Goal: Task Accomplishment & Management: Manage account settings

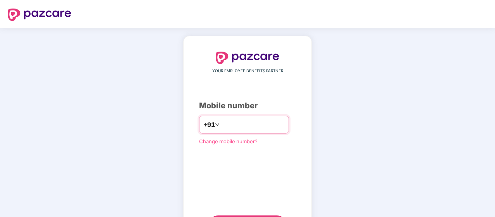
click at [235, 119] on input "number" at bounding box center [253, 124] width 64 height 12
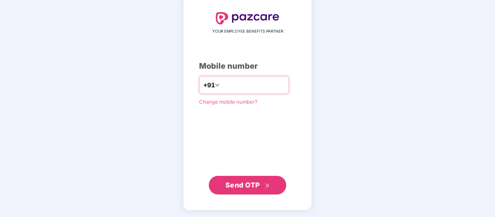
type input "**********"
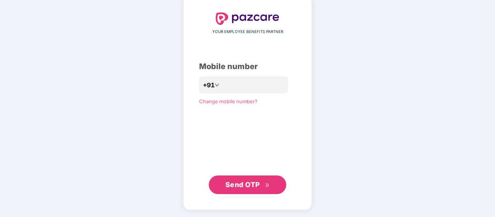
click at [238, 184] on span "Send OTP" at bounding box center [242, 184] width 34 height 8
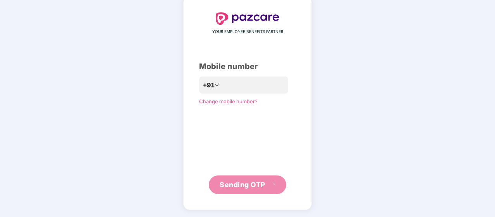
scroll to position [36, 0]
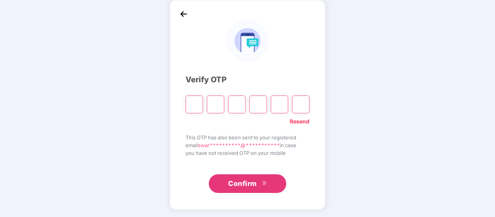
type input "*"
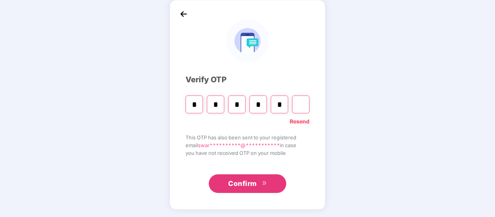
type input "*"
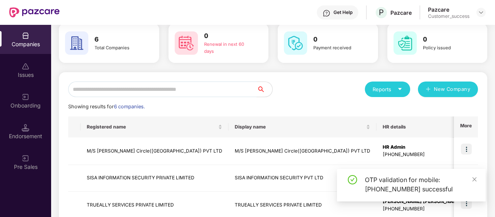
scroll to position [36, 0]
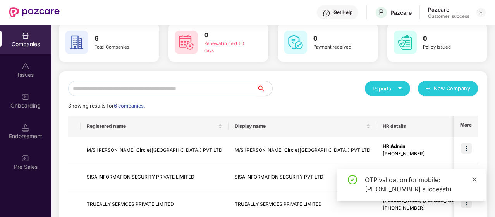
click at [474, 181] on icon "close" at bounding box center [474, 178] width 5 height 5
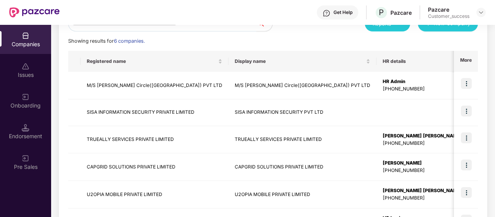
scroll to position [102, 0]
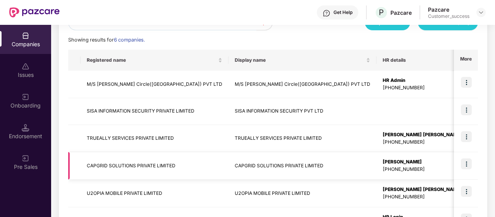
click at [468, 165] on img at bounding box center [466, 163] width 11 height 11
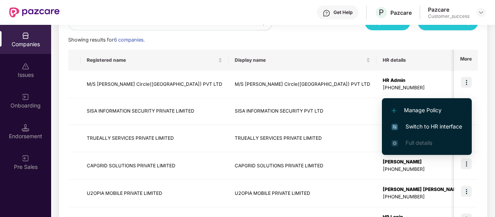
click at [437, 124] on span "Switch to HR interface" at bounding box center [427, 126] width 70 height 9
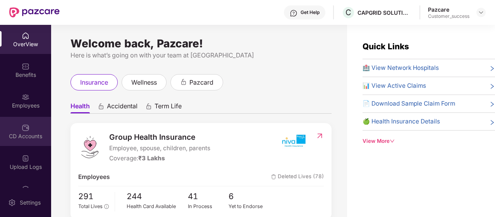
scroll to position [82, 0]
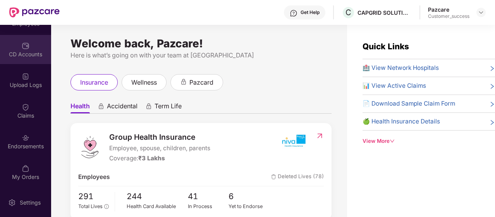
click at [17, 139] on div "Endorsements" at bounding box center [25, 141] width 51 height 29
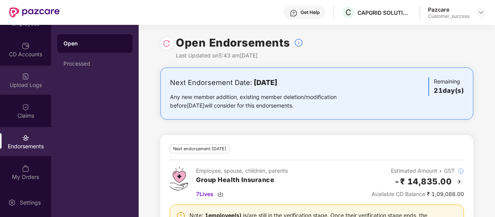
click at [30, 87] on div "Upload Logs" at bounding box center [25, 85] width 51 height 8
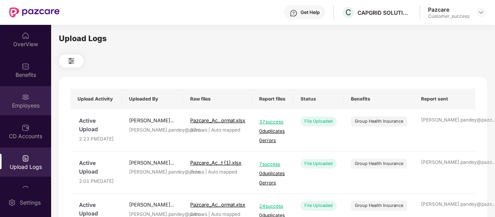
click at [24, 106] on div "Employees" at bounding box center [25, 105] width 51 height 8
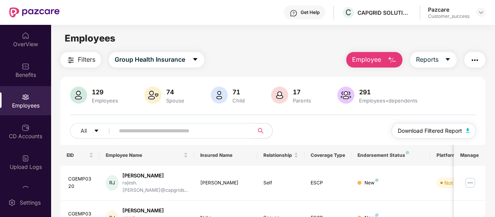
click at [443, 134] on span "Download Filtered Report" at bounding box center [430, 130] width 64 height 9
click at [473, 54] on button "button" at bounding box center [474, 59] width 21 height 15
click at [324, 131] on div "All Download Filtered Report" at bounding box center [273, 134] width 406 height 22
click at [450, 52] on button "Reports" at bounding box center [433, 59] width 46 height 15
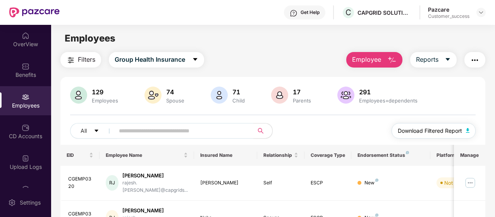
click at [445, 135] on button "Download Filtered Report" at bounding box center [434, 130] width 84 height 15
click at [131, 130] on input "text" at bounding box center [181, 131] width 124 height 12
paste input "*********"
type input "*********"
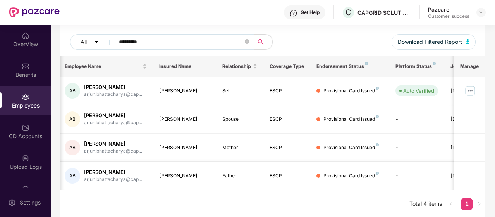
scroll to position [0, 77]
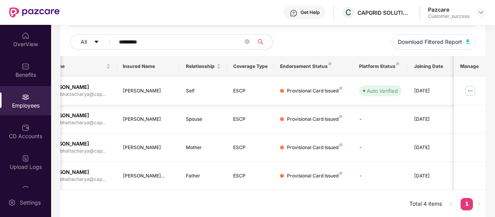
click at [469, 88] on img at bounding box center [470, 90] width 12 height 12
click at [479, 86] on td at bounding box center [469, 91] width 31 height 28
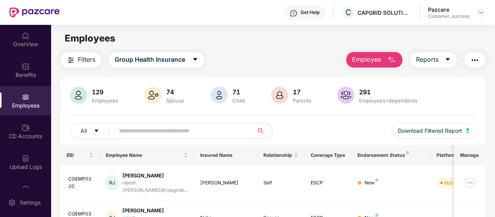
click at [177, 128] on input "text" at bounding box center [181, 131] width 124 height 12
paste input "********"
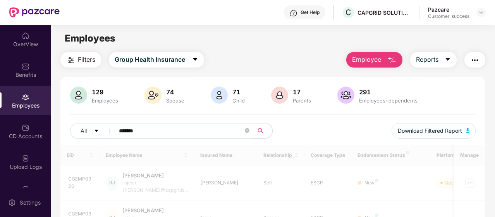
type input "*******"
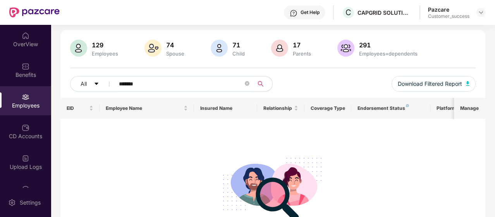
scroll to position [47, 0]
drag, startPoint x: 125, startPoint y: 76, endPoint x: 51, endPoint y: 54, distance: 77.7
click at [51, 54] on div "OverView Benefits Employees CD Accounts Upload Logs Claims Endorsements My Orde…" at bounding box center [247, 121] width 495 height 192
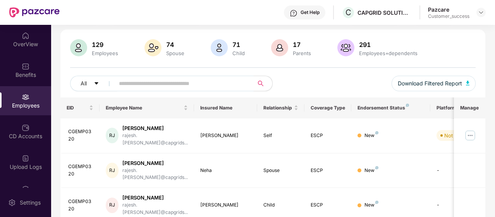
paste input "*********"
type input "*********"
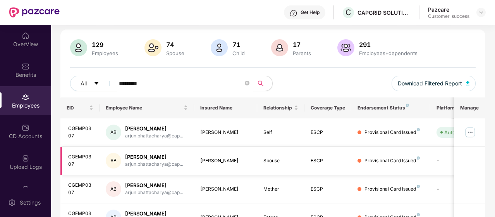
scroll to position [89, 0]
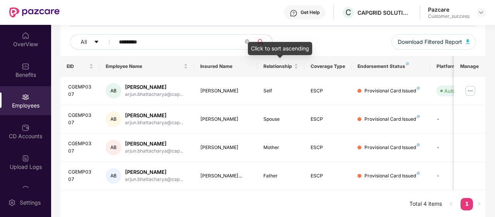
click at [301, 60] on div "Click to sort ascending" at bounding box center [280, 51] width 64 height 19
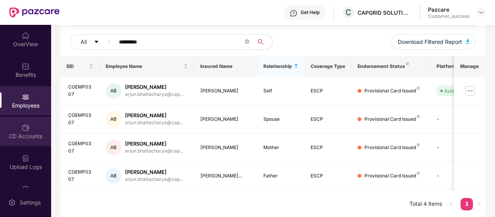
click at [31, 136] on div "CD Accounts" at bounding box center [25, 136] width 51 height 8
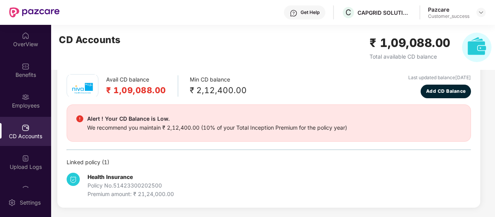
scroll to position [34, 0]
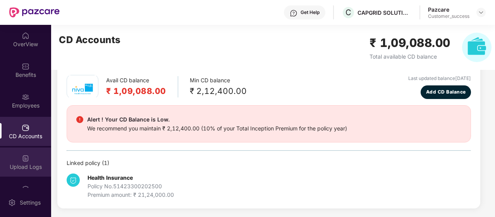
click at [19, 165] on div "Upload Logs" at bounding box center [25, 167] width 51 height 8
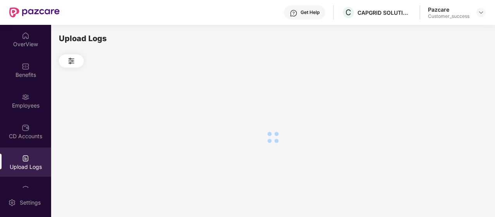
scroll to position [0, 0]
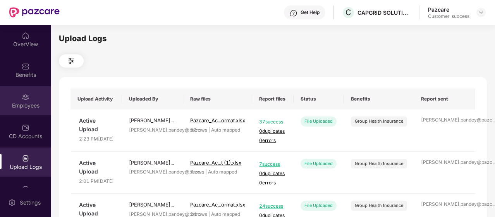
click at [22, 98] on img at bounding box center [26, 97] width 8 height 8
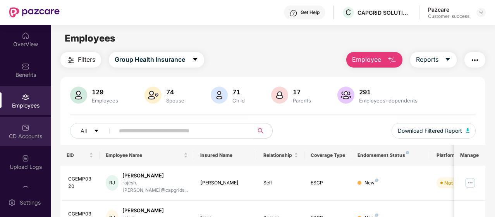
click at [21, 135] on div "CD Accounts" at bounding box center [25, 136] width 51 height 8
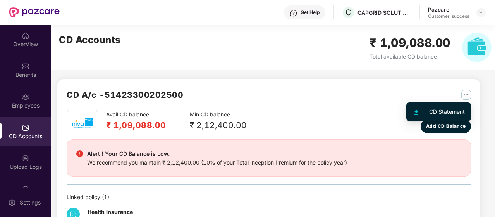
click at [466, 90] on img "button" at bounding box center [466, 95] width 10 height 10
click at [428, 110] on div at bounding box center [420, 111] width 17 height 9
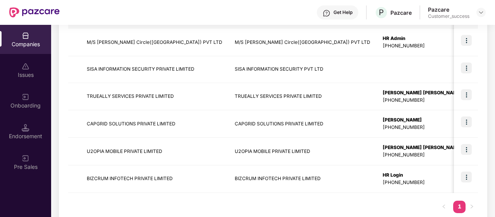
scroll to position [149, 0]
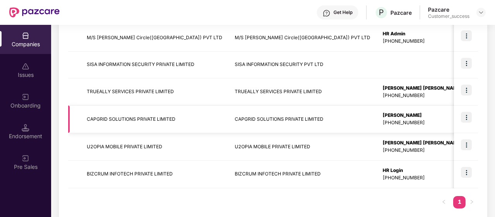
click at [229, 120] on td "CAPGRID SOLUTIONS PRIVATE LIMITED" at bounding box center [303, 118] width 148 height 27
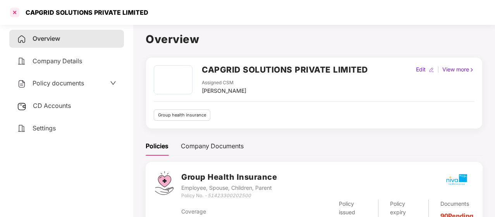
click at [12, 12] on div at bounding box center [15, 12] width 12 height 12
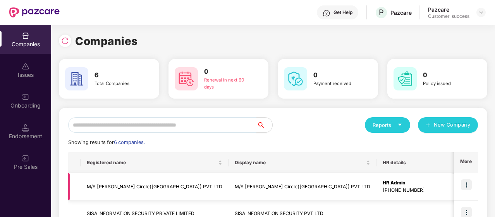
scroll to position [134, 0]
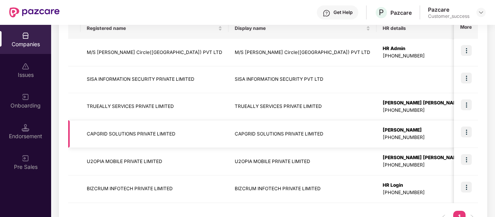
click at [464, 131] on img at bounding box center [466, 131] width 11 height 11
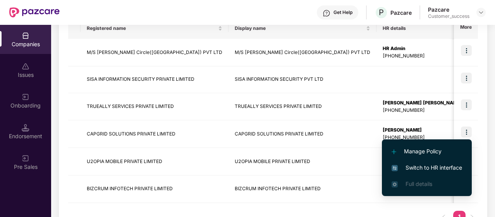
click at [436, 166] on span "Switch to HR interface" at bounding box center [427, 167] width 70 height 9
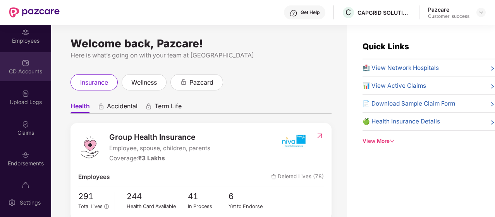
scroll to position [65, 0]
click at [483, 13] on img at bounding box center [481, 12] width 6 height 6
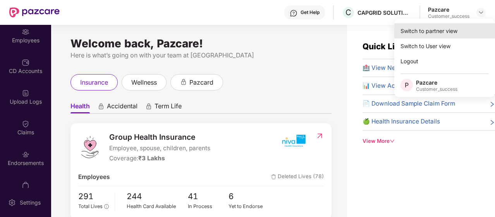
click at [449, 27] on div "Switch to partner view" at bounding box center [444, 30] width 101 height 15
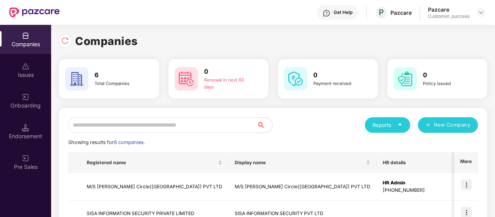
click at [112, 129] on input "text" at bounding box center [162, 124] width 189 height 15
type input "*"
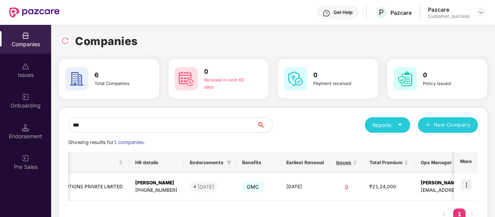
scroll to position [0, 191]
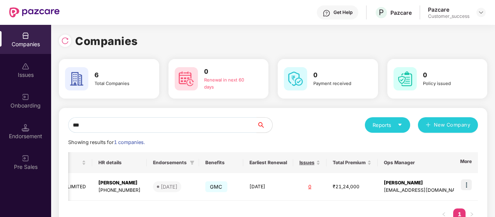
click at [484, 40] on div "Companies" at bounding box center [273, 41] width 428 height 17
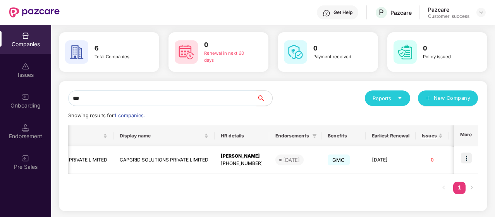
scroll to position [0, 0]
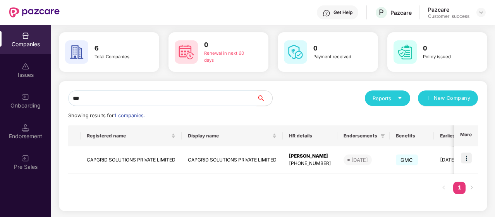
drag, startPoint x: 191, startPoint y: 103, endPoint x: 74, endPoint y: 98, distance: 117.0
click at [74, 98] on input "***" at bounding box center [162, 97] width 189 height 15
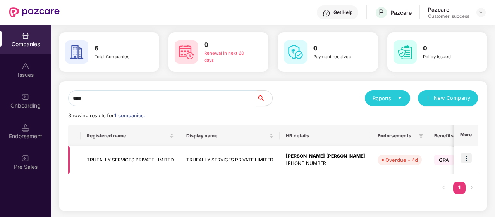
type input "****"
click at [94, 163] on td "TRUEALLY SERVICES PRIVATE LIMITED" at bounding box center [131, 159] width 100 height 27
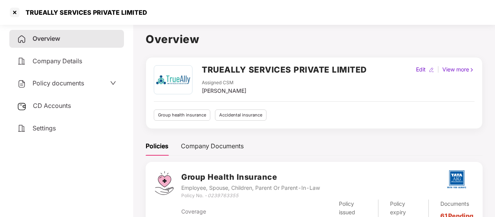
click at [76, 85] on span "Policy documents" at bounding box center [59, 83] width 52 height 8
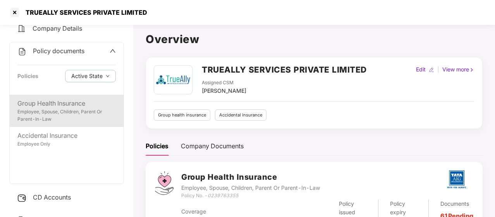
scroll to position [31, 0]
click at [61, 112] on div "Employee, Spouse, Children, Parent Or Parent-In-Law" at bounding box center [66, 117] width 98 height 15
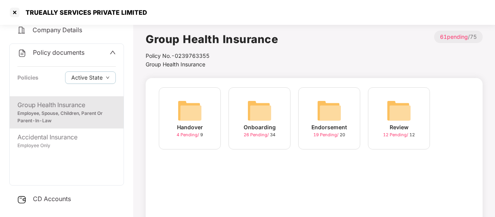
click at [329, 109] on img at bounding box center [329, 110] width 25 height 25
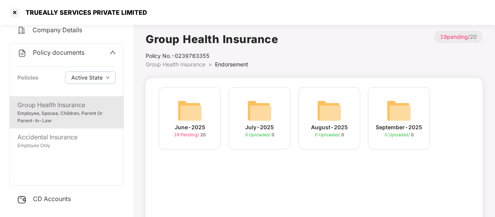
click at [329, 109] on img at bounding box center [329, 110] width 25 height 25
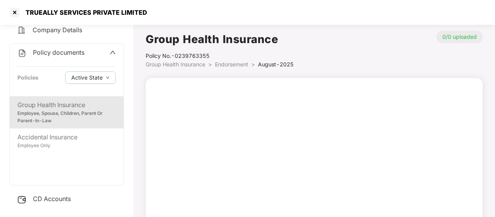
click at [57, 116] on div "Employee, Spouse, Children, Parent Or Parent-In-Law" at bounding box center [66, 117] width 98 height 15
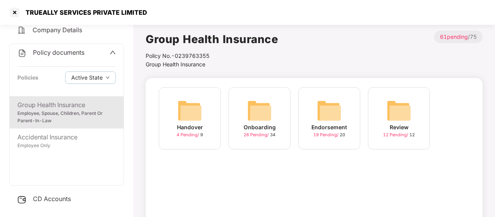
click at [316, 114] on div "Endorsement 19 Pending / 20" at bounding box center [329, 118] width 62 height 62
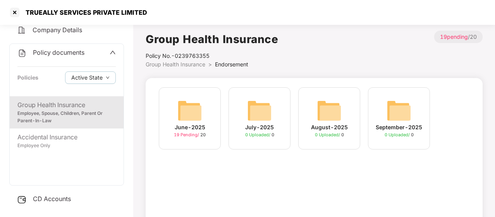
scroll to position [0, 0]
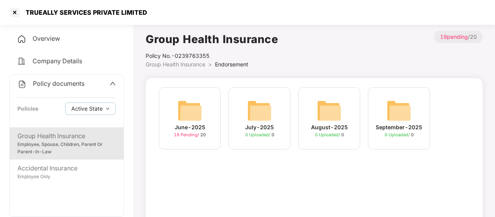
drag, startPoint x: 73, startPoint y: 68, endPoint x: 51, endPoint y: 60, distance: 23.5
click at [51, 60] on span "Company Details" at bounding box center [58, 61] width 50 height 8
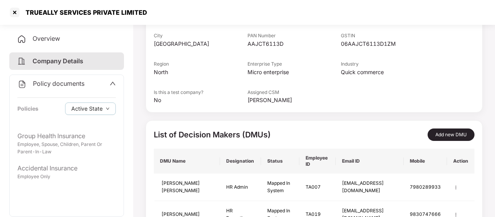
scroll to position [150, 0]
click at [59, 40] on span "Overview" at bounding box center [46, 38] width 27 height 8
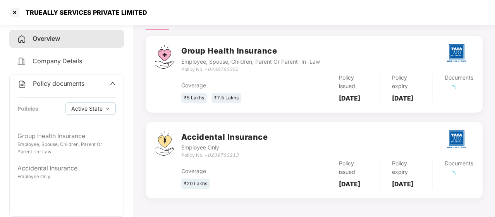
scroll to position [145, 0]
click at [59, 40] on span "Overview" at bounding box center [46, 38] width 27 height 8
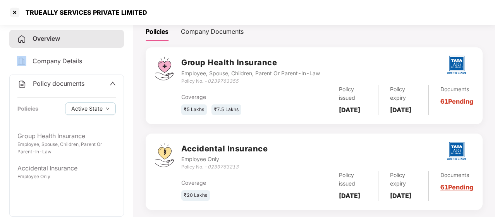
scroll to position [108, 0]
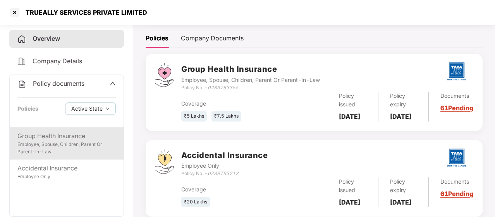
click at [27, 139] on div "Group Health Insurance" at bounding box center [66, 136] width 98 height 10
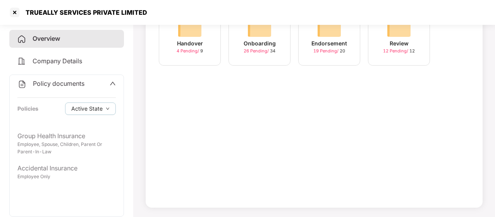
scroll to position [0, 0]
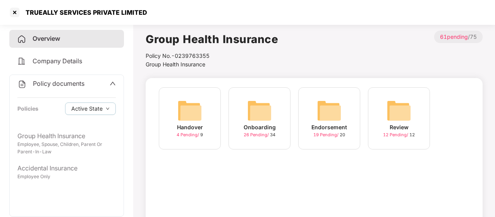
click at [321, 99] on img at bounding box center [329, 110] width 25 height 25
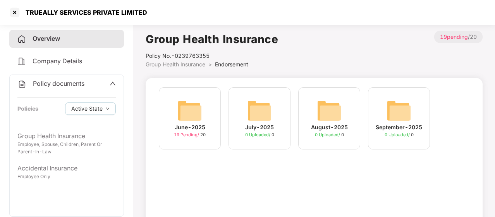
click at [175, 102] on div "June-2025 19 Pending / 20" at bounding box center [190, 118] width 62 height 62
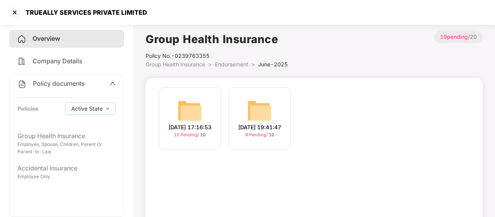
click at [203, 106] on div "09-Jun-2025 17:16:53 10 Pending / 10" at bounding box center [190, 118] width 62 height 62
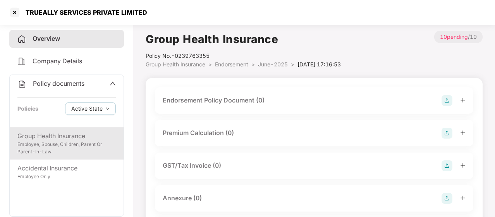
click at [39, 137] on div "Group Health Insurance" at bounding box center [66, 136] width 98 height 10
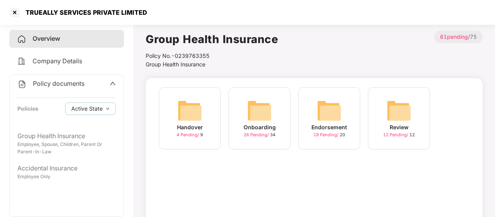
click at [322, 112] on img at bounding box center [329, 110] width 25 height 25
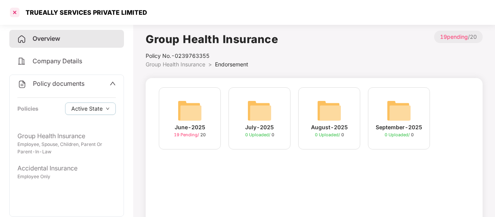
click at [17, 12] on div at bounding box center [15, 12] width 12 height 12
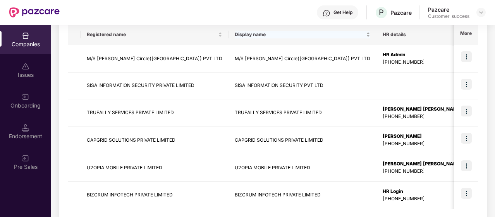
scroll to position [129, 0]
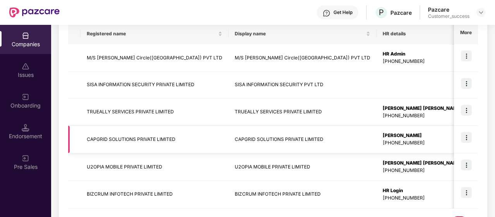
click at [156, 140] on td "CAPGRID SOLUTIONS PRIVATE LIMITED" at bounding box center [155, 138] width 148 height 27
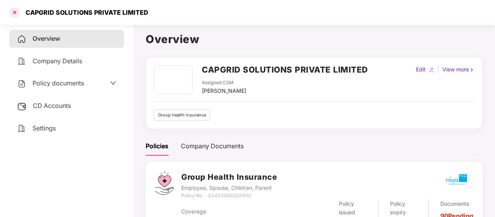
click at [13, 12] on div at bounding box center [15, 12] width 12 height 12
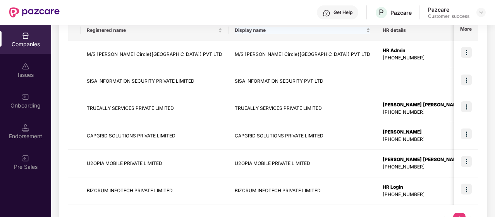
scroll to position [132, 0]
click at [467, 134] on img at bounding box center [466, 134] width 11 height 11
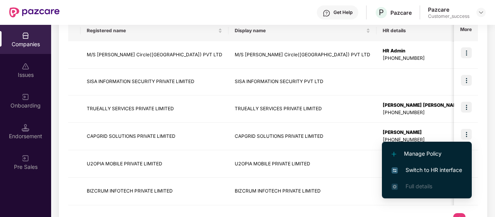
click at [437, 167] on span "Switch to HR interface" at bounding box center [427, 169] width 70 height 9
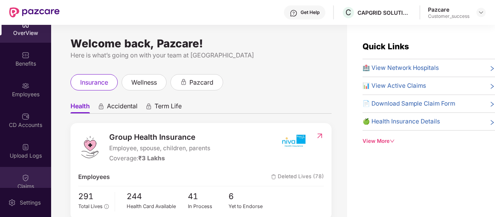
scroll to position [0, 0]
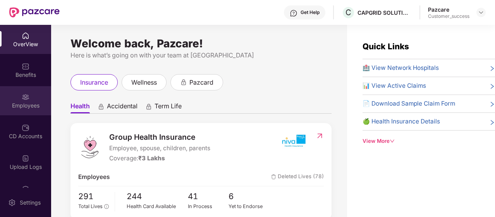
click at [22, 99] on img at bounding box center [26, 97] width 8 height 8
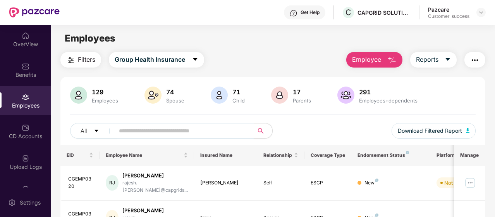
click at [157, 127] on input "text" at bounding box center [181, 131] width 124 height 12
paste input "********"
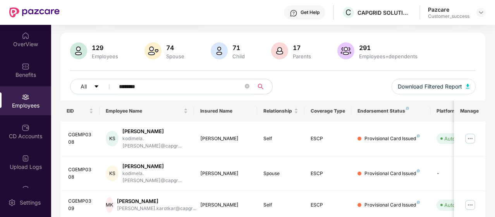
scroll to position [43, 0]
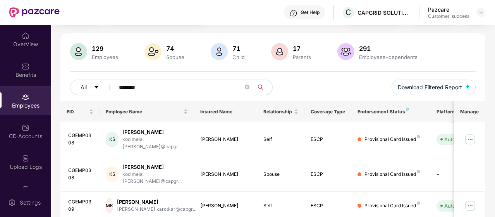
click at [259, 84] on icon "search" at bounding box center [261, 87] width 6 height 6
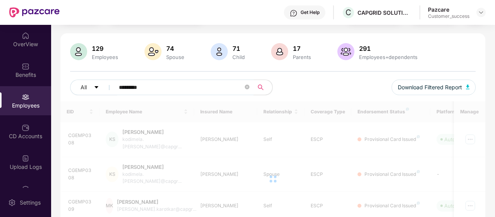
type input "*********"
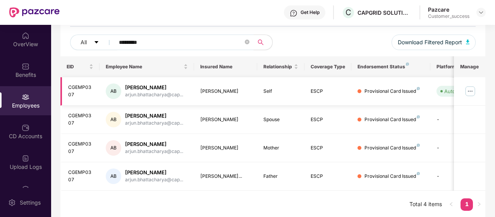
scroll to position [89, 0]
click at [469, 88] on img at bounding box center [470, 90] width 12 height 12
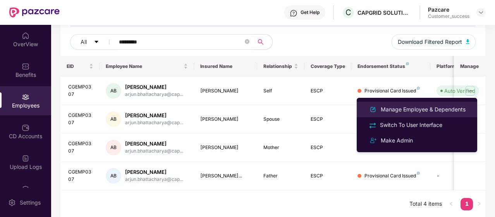
click at [409, 109] on div "Manage Employee & Dependents" at bounding box center [423, 109] width 88 height 9
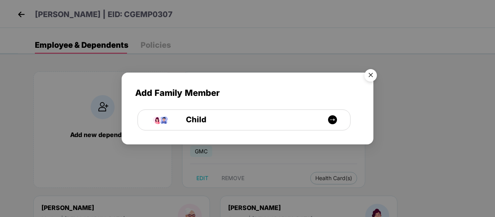
click at [373, 70] on img "Close" at bounding box center [371, 76] width 22 height 22
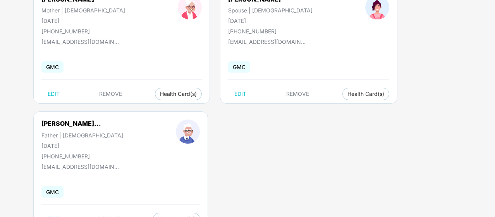
scroll to position [208, 0]
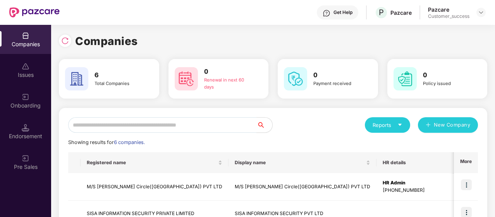
scroll to position [133, 0]
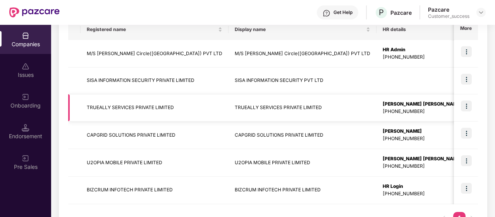
click at [467, 106] on img at bounding box center [466, 105] width 11 height 11
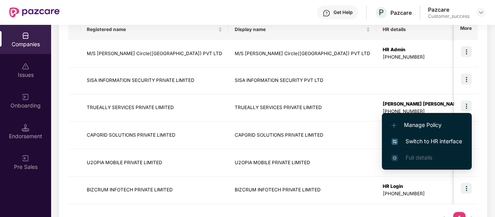
click at [435, 143] on span "Switch to HR interface" at bounding box center [427, 141] width 70 height 9
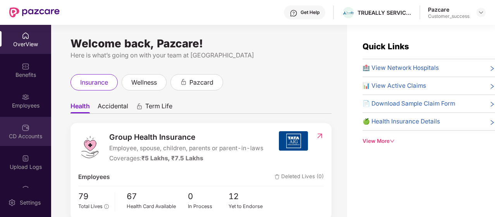
click at [34, 123] on div "CD Accounts" at bounding box center [25, 131] width 51 height 29
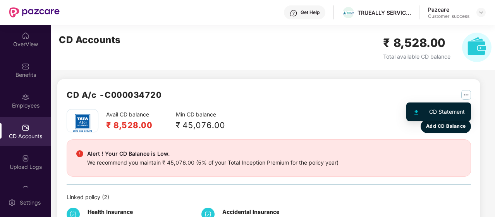
click at [461, 90] on img "button" at bounding box center [466, 95] width 10 height 10
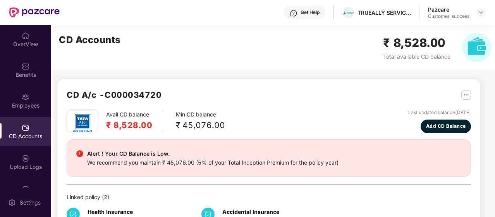
click at [347, 99] on div "CD A/c - C000034720" at bounding box center [269, 98] width 404 height 21
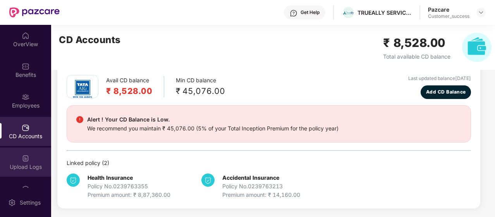
click at [22, 153] on div at bounding box center [26, 157] width 8 height 8
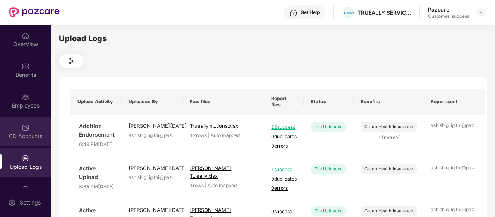
click at [22, 134] on div "CD Accounts" at bounding box center [25, 136] width 51 height 8
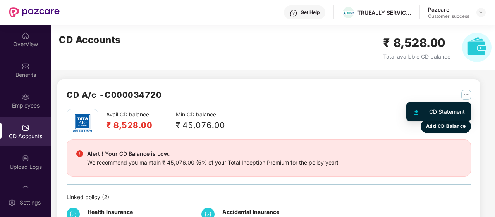
click at [464, 95] on img "button" at bounding box center [466, 95] width 10 height 10
click at [446, 105] on li "CD Statement" at bounding box center [439, 111] width 62 height 15
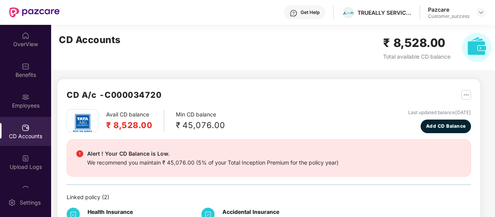
click at [446, 105] on div "CD A/c - C000034720" at bounding box center [269, 98] width 404 height 21
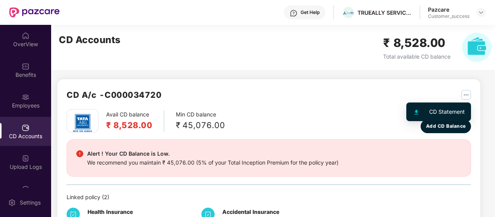
click at [431, 111] on div "CD Statement" at bounding box center [447, 111] width 36 height 9
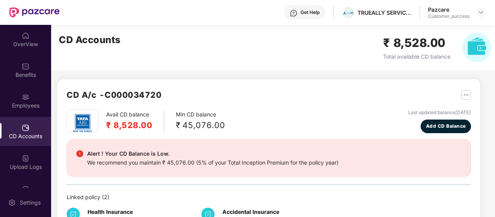
click at [292, 205] on div "Health Insurance Policy No. 0239763355 Premium amount: ₹ 8,87,360.00 Accidental…" at bounding box center [269, 217] width 404 height 32
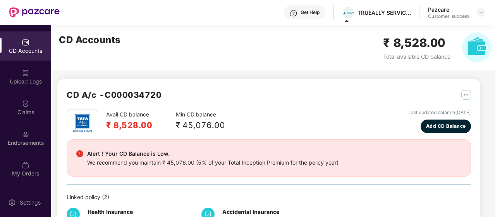
scroll to position [96, 0]
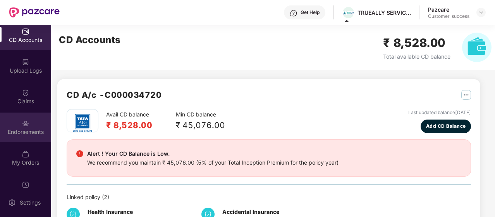
click at [23, 124] on img at bounding box center [26, 123] width 8 height 8
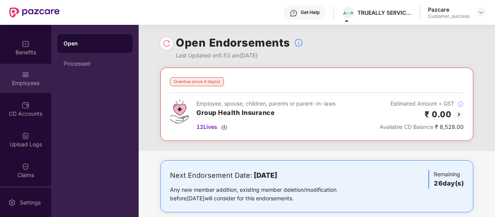
scroll to position [0, 0]
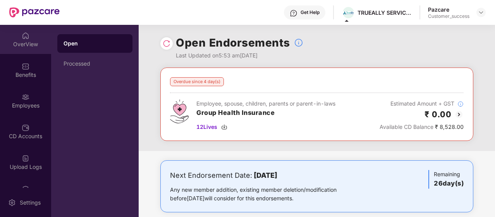
click at [32, 46] on div "OverView" at bounding box center [25, 44] width 51 height 8
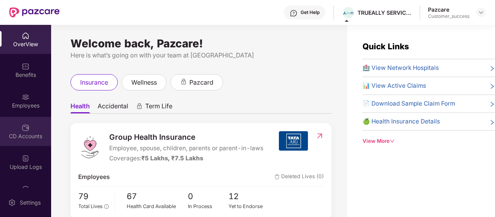
scroll to position [11, 0]
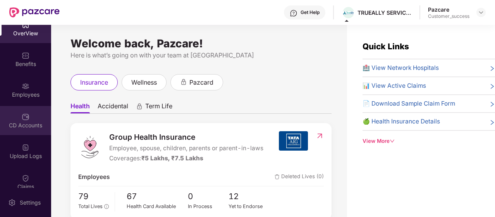
click at [26, 122] on div "CD Accounts" at bounding box center [25, 125] width 51 height 8
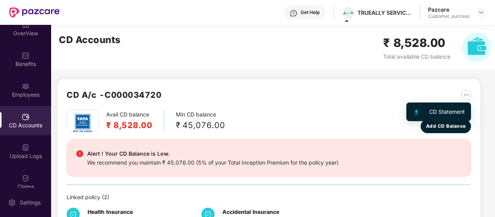
click at [464, 96] on img "button" at bounding box center [466, 95] width 10 height 10
click at [443, 107] on li "CD Statement" at bounding box center [439, 111] width 62 height 15
